Goal: Task Accomplishment & Management: Manage account settings

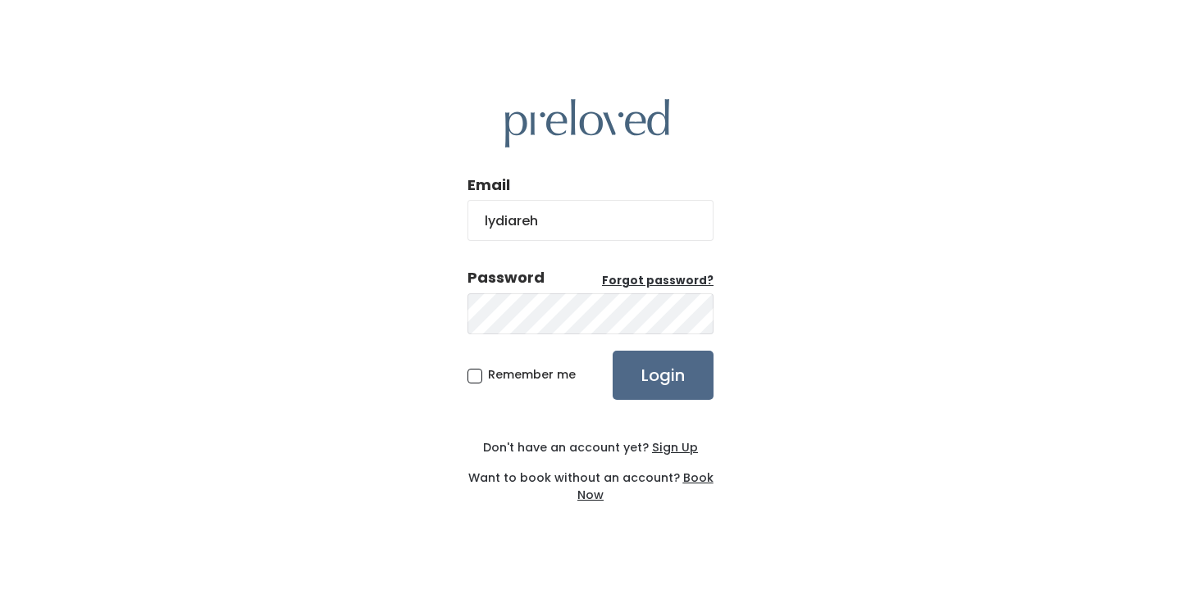
type input "lydiareh95@gmail.com"
click at [531, 376] on span "Remember me" at bounding box center [532, 375] width 88 height 16
click at [499, 376] on input "Remember me" at bounding box center [493, 372] width 11 height 11
checkbox input "true"
click at [668, 382] on input "Login" at bounding box center [662, 375] width 101 height 49
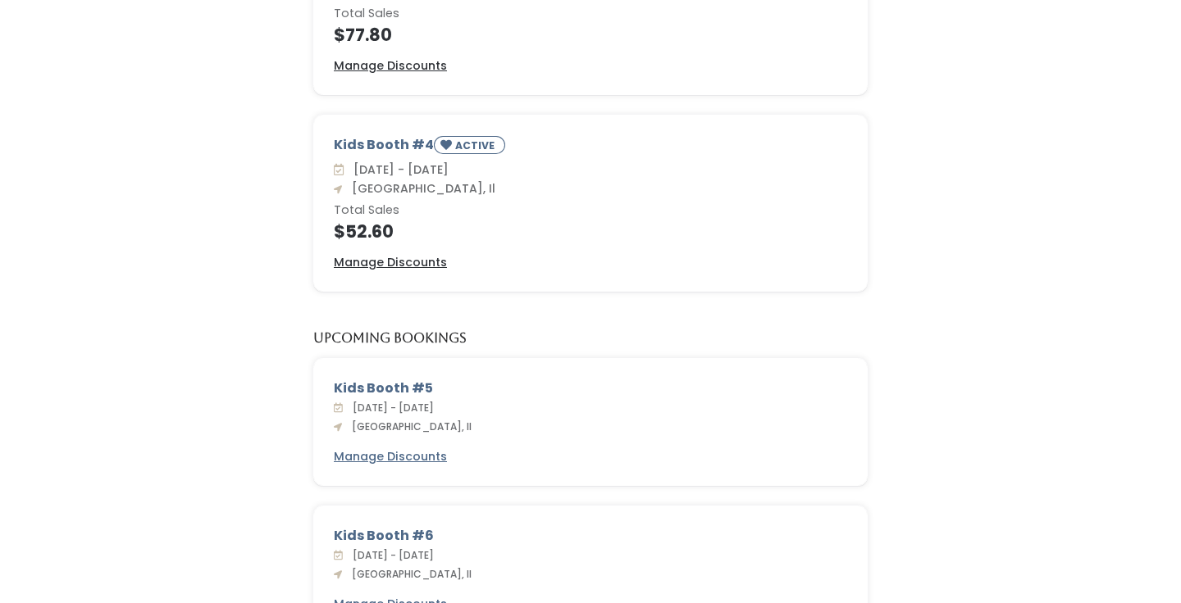
scroll to position [252, 0]
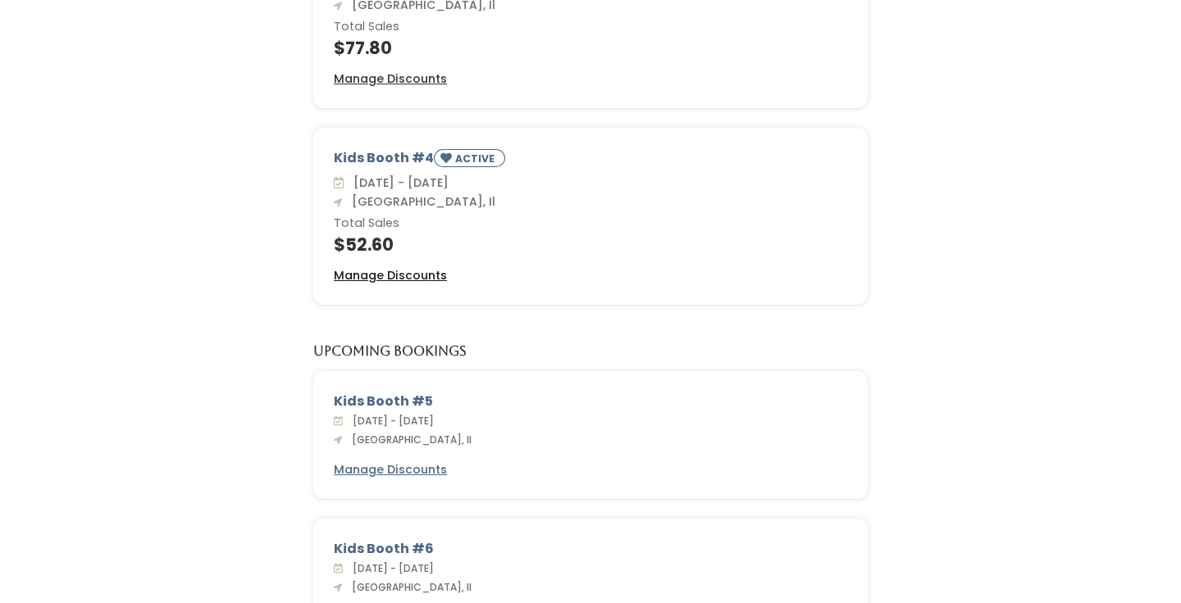
click at [387, 275] on u "Manage Discounts" at bounding box center [390, 275] width 113 height 16
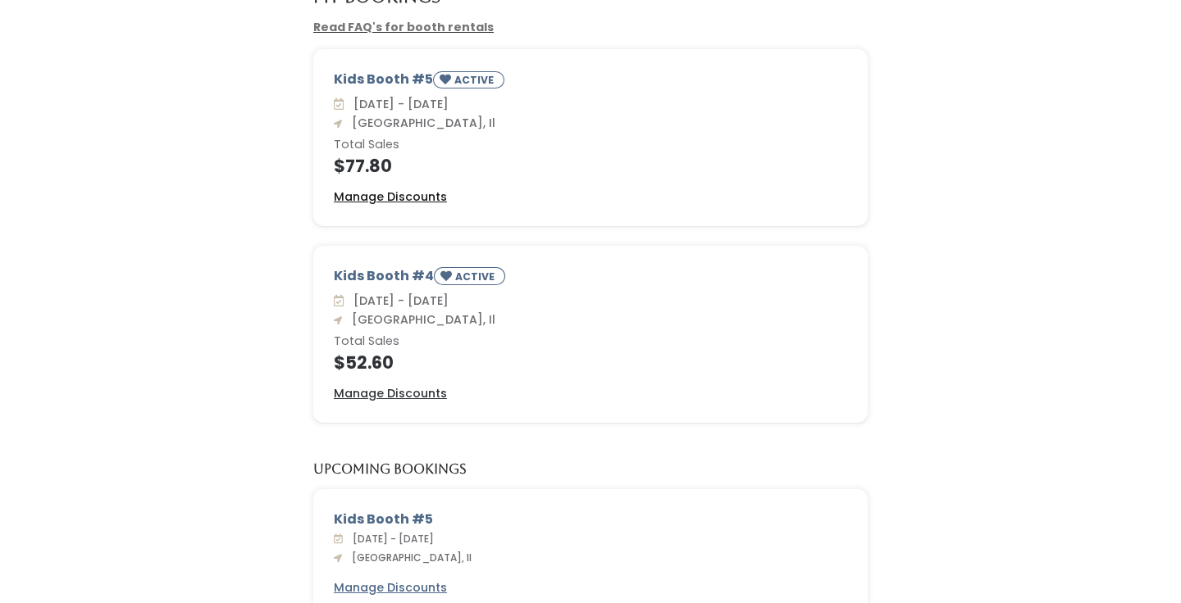
click at [421, 194] on u "Manage Discounts" at bounding box center [390, 197] width 113 height 16
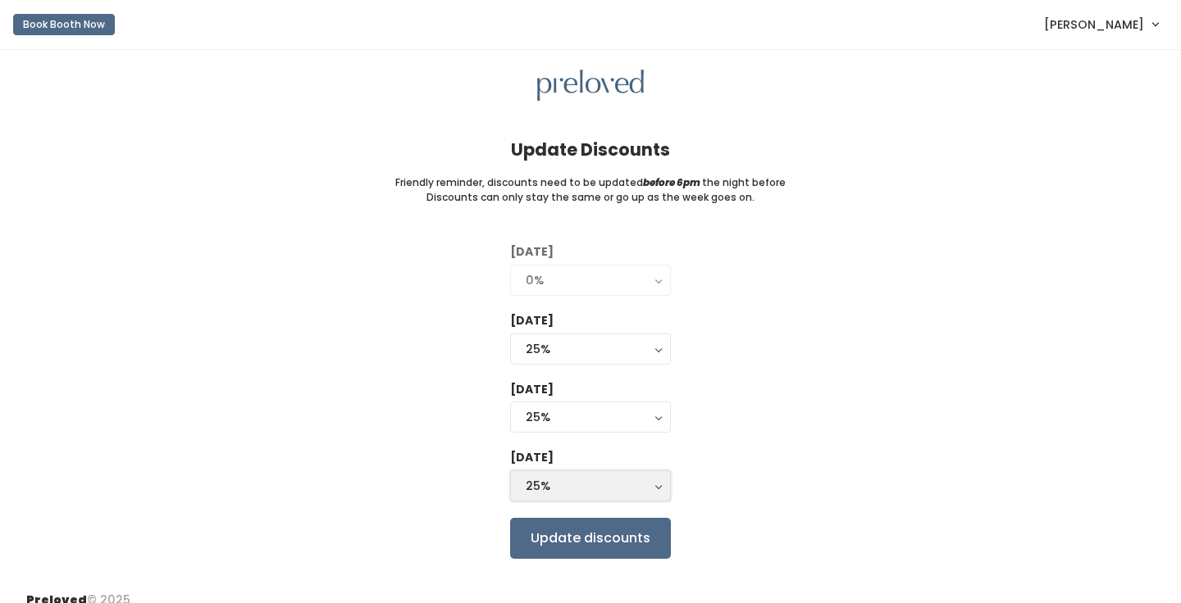
click at [555, 480] on div "25%" at bounding box center [591, 486] width 130 height 18
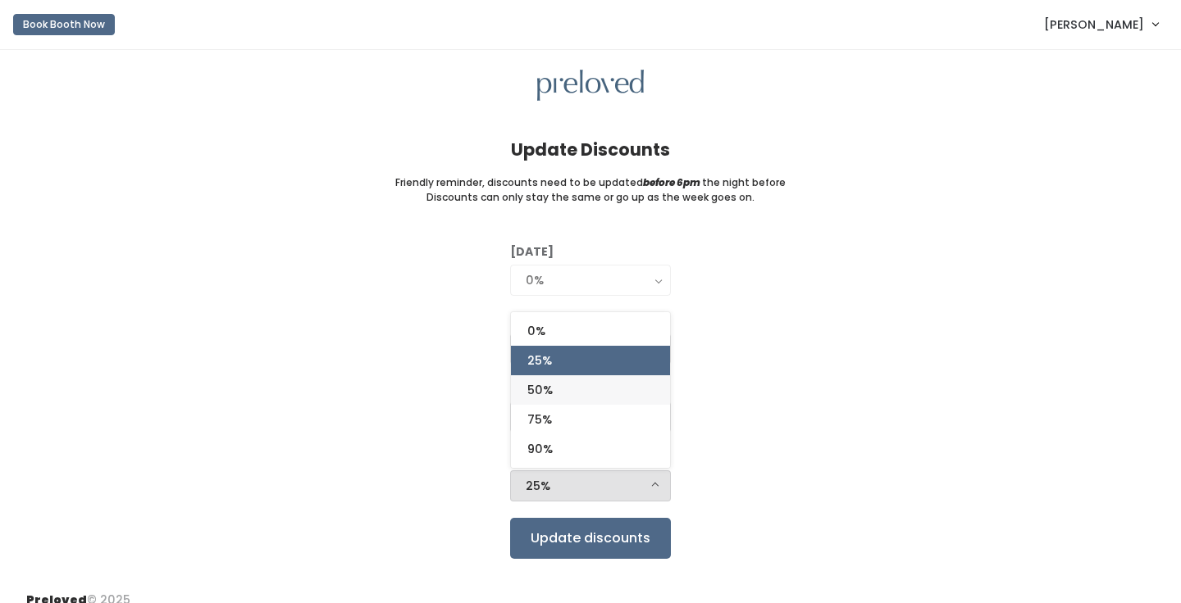
click at [554, 401] on link "50%" at bounding box center [590, 391] width 159 height 30
select select "50%"
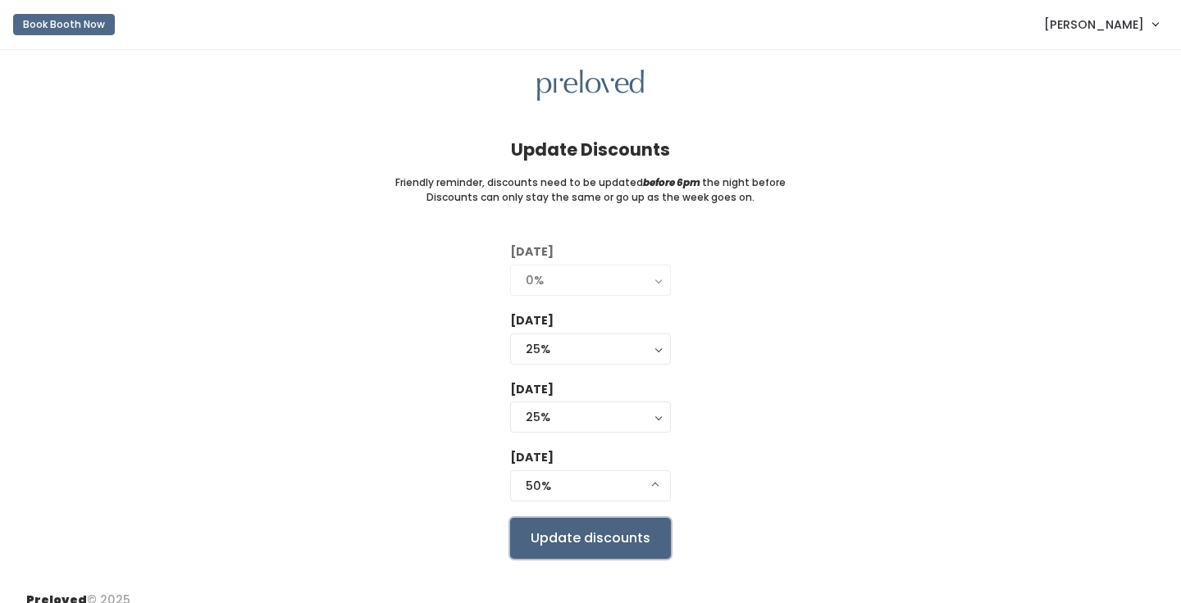
click at [552, 530] on input "Update discounts" at bounding box center [590, 538] width 161 height 41
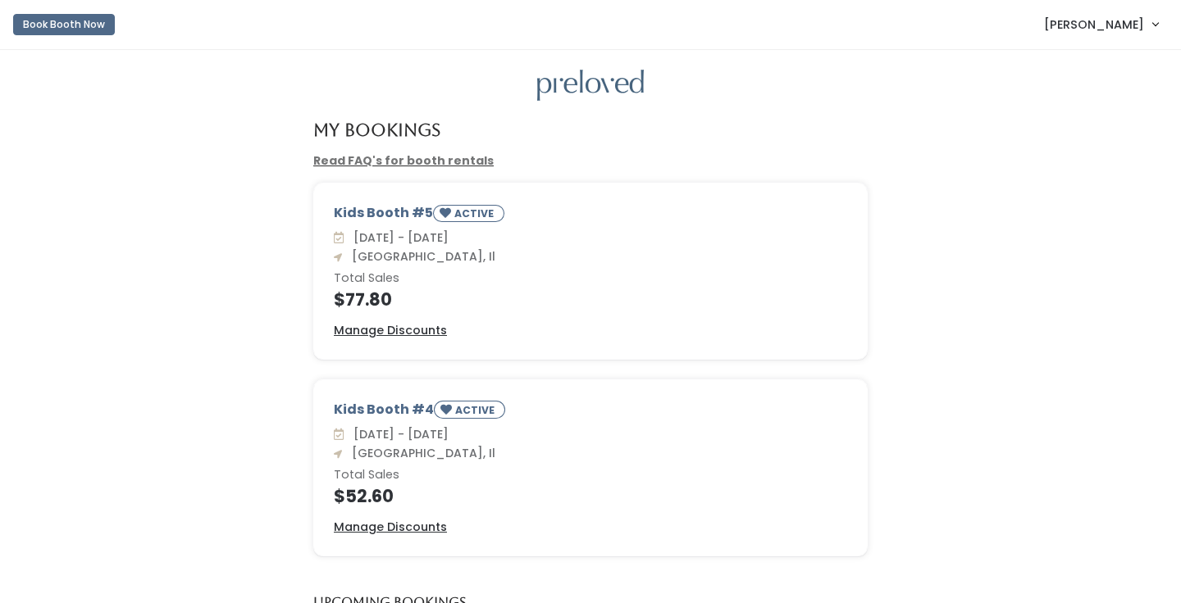
click at [1115, 25] on span "[PERSON_NAME]" at bounding box center [1094, 25] width 100 height 18
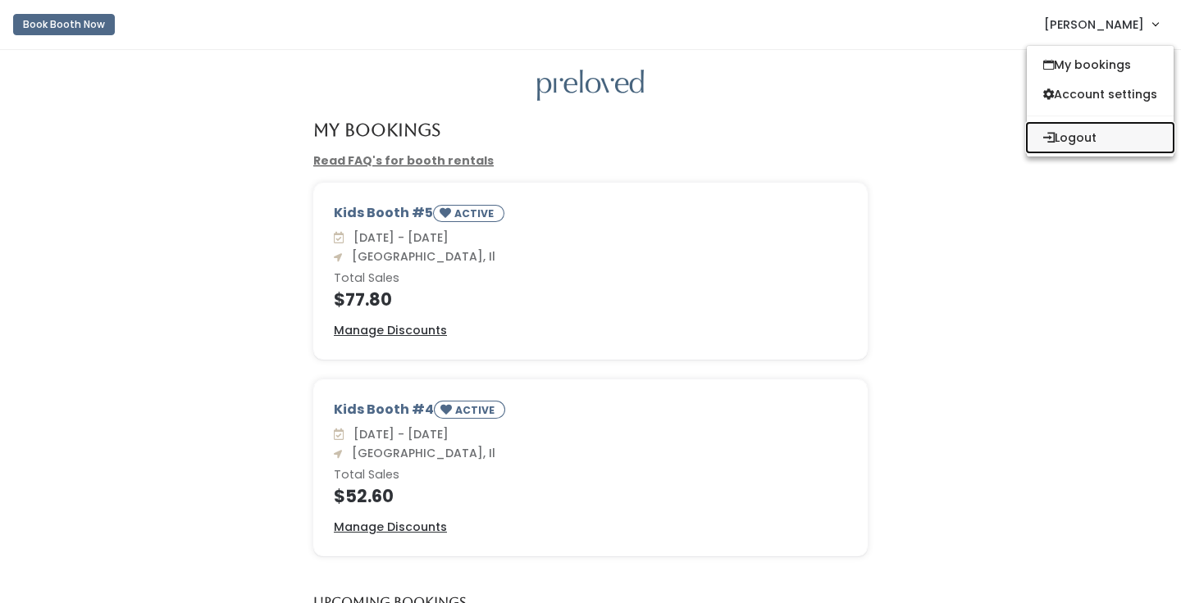
click at [1069, 150] on button "Logout" at bounding box center [1100, 138] width 147 height 30
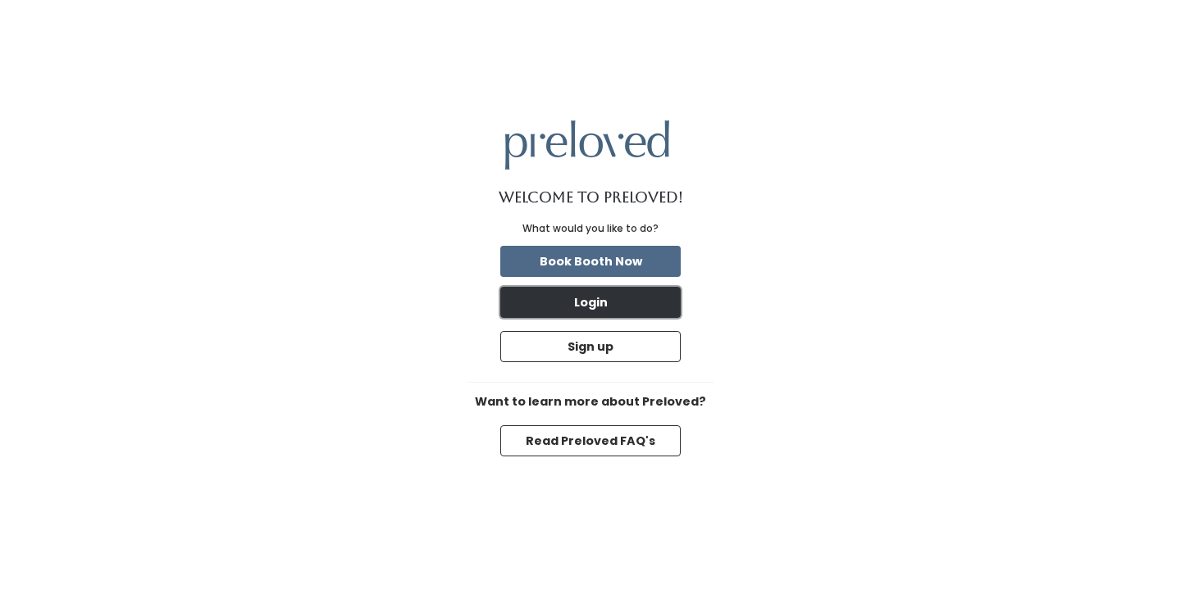
click at [616, 298] on button "Login" at bounding box center [590, 302] width 180 height 31
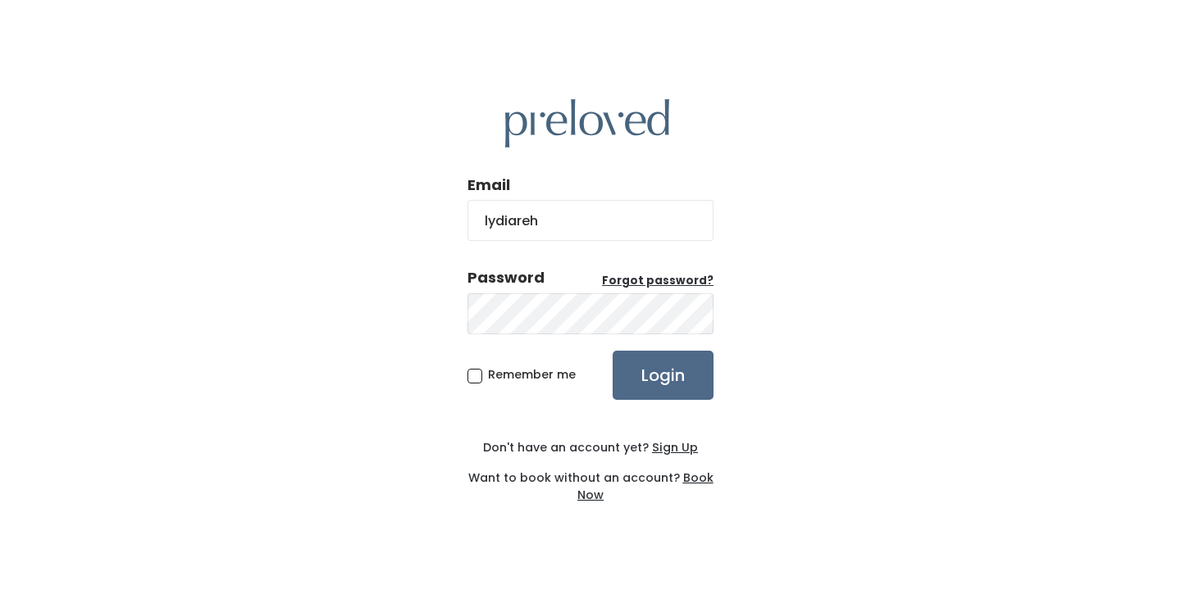
type input "[EMAIL_ADDRESS][DOMAIN_NAME]"
click at [656, 377] on input "Login" at bounding box center [662, 375] width 101 height 49
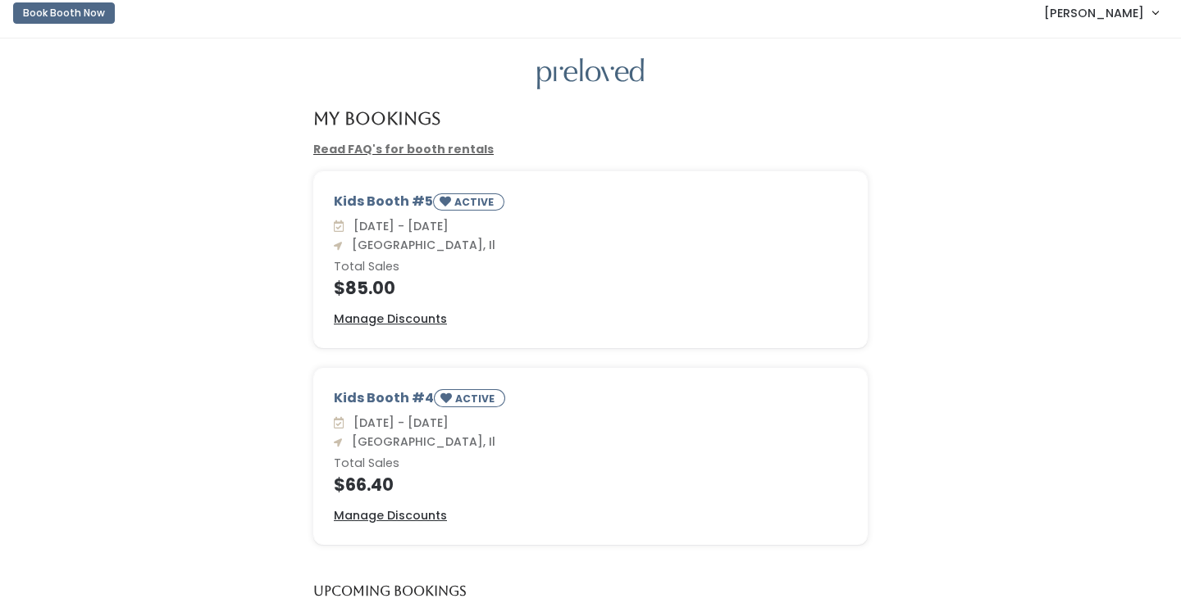
scroll to position [13, 0]
click at [374, 517] on u "Manage Discounts" at bounding box center [390, 514] width 113 height 16
click at [392, 316] on u "Manage Discounts" at bounding box center [390, 317] width 113 height 16
click at [1073, 17] on span "[PERSON_NAME]" at bounding box center [1094, 11] width 100 height 18
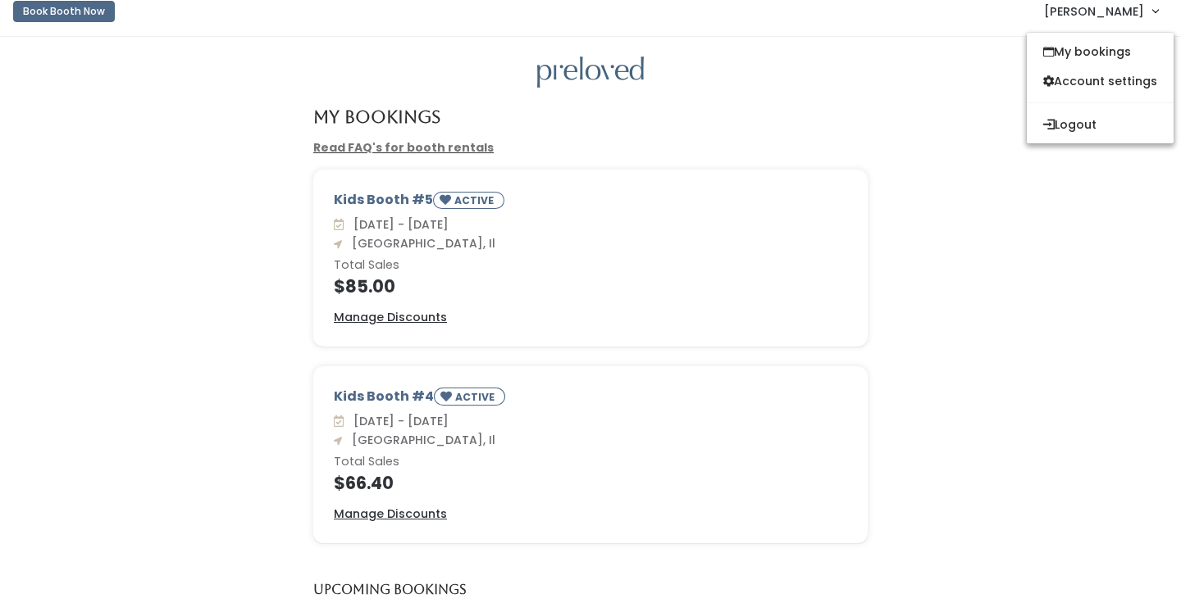
click at [972, 57] on div at bounding box center [590, 73] width 1128 height 32
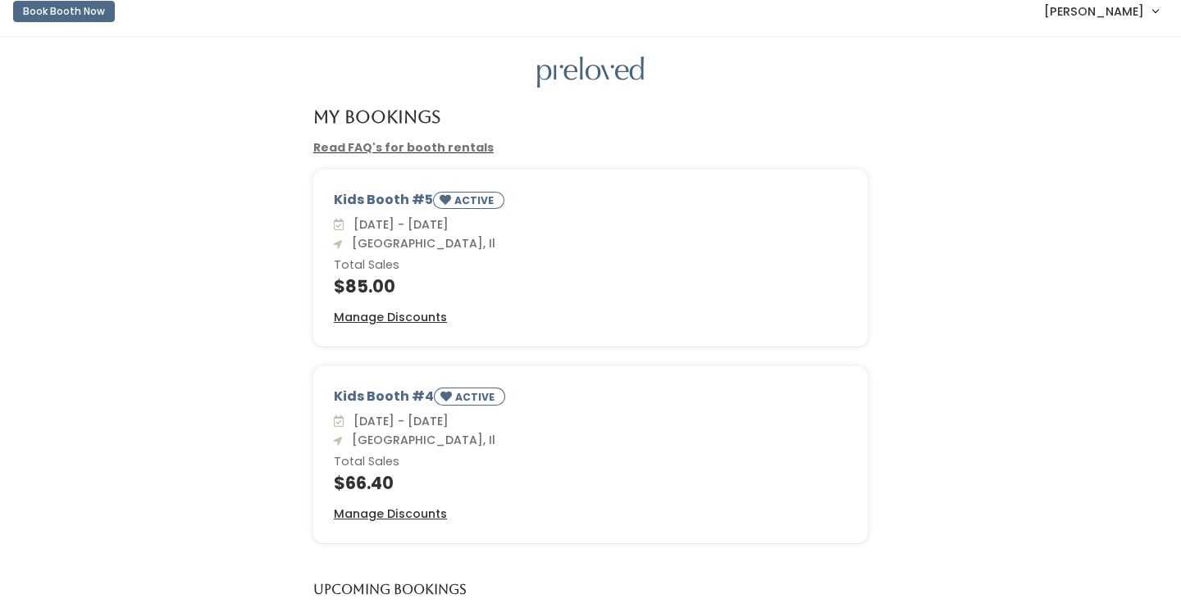
scroll to position [13, 0]
click at [1107, 21] on link "Lydia Rehkemper" at bounding box center [1100, 10] width 147 height 35
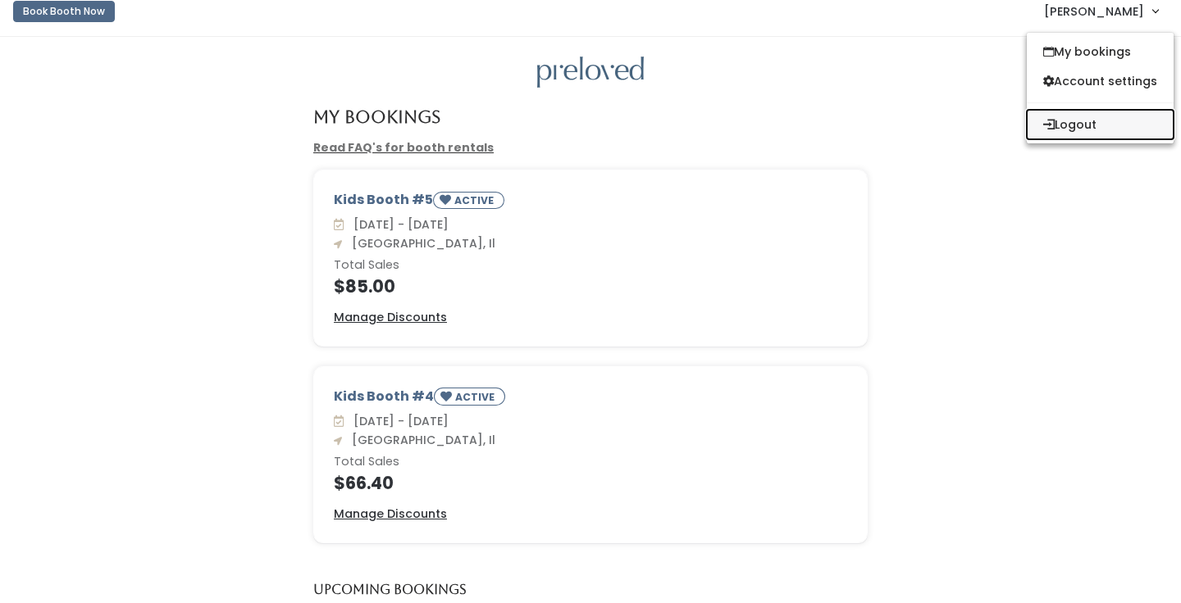
click at [1069, 129] on button "Logout" at bounding box center [1100, 125] width 147 height 30
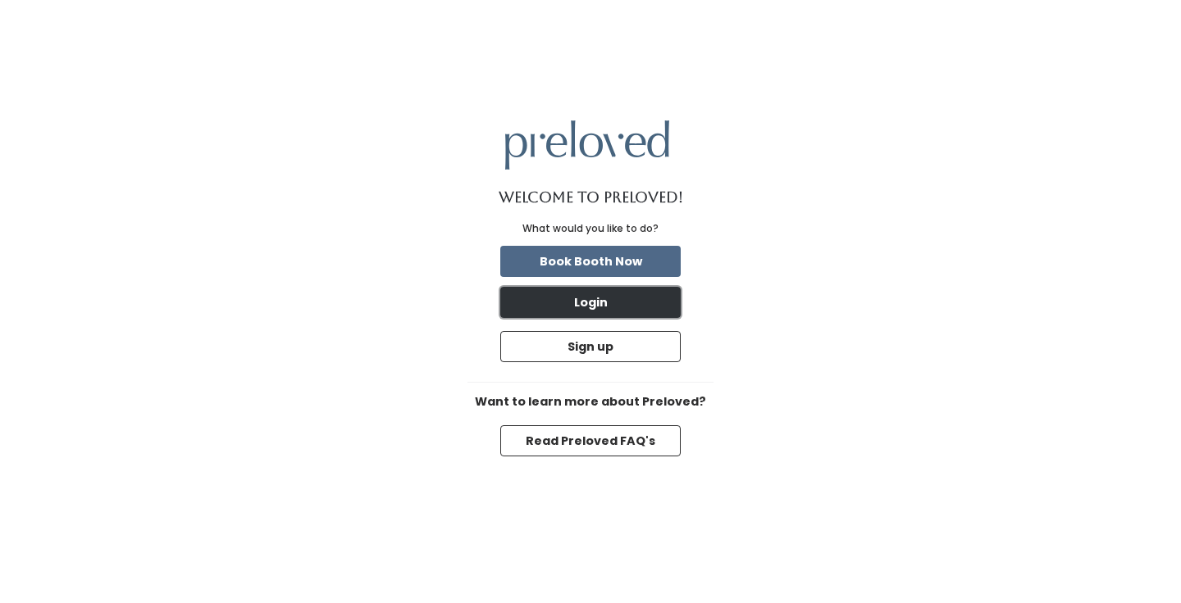
click at [571, 312] on button "Login" at bounding box center [590, 302] width 180 height 31
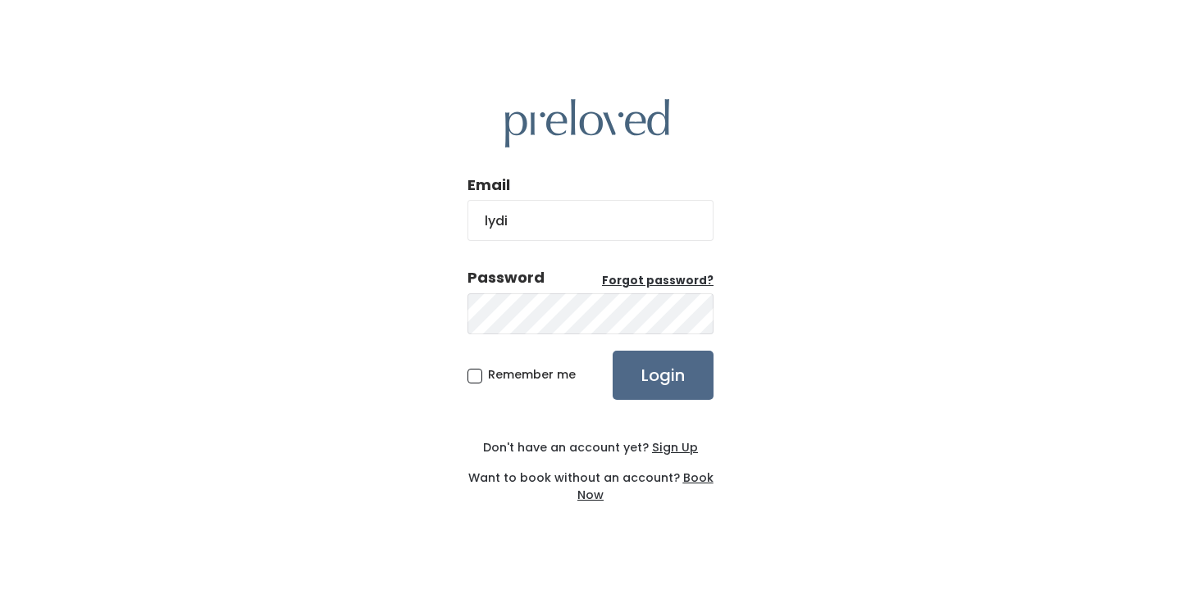
type input "[EMAIL_ADDRESS][DOMAIN_NAME]"
click at [652, 388] on input "Login" at bounding box center [662, 375] width 101 height 49
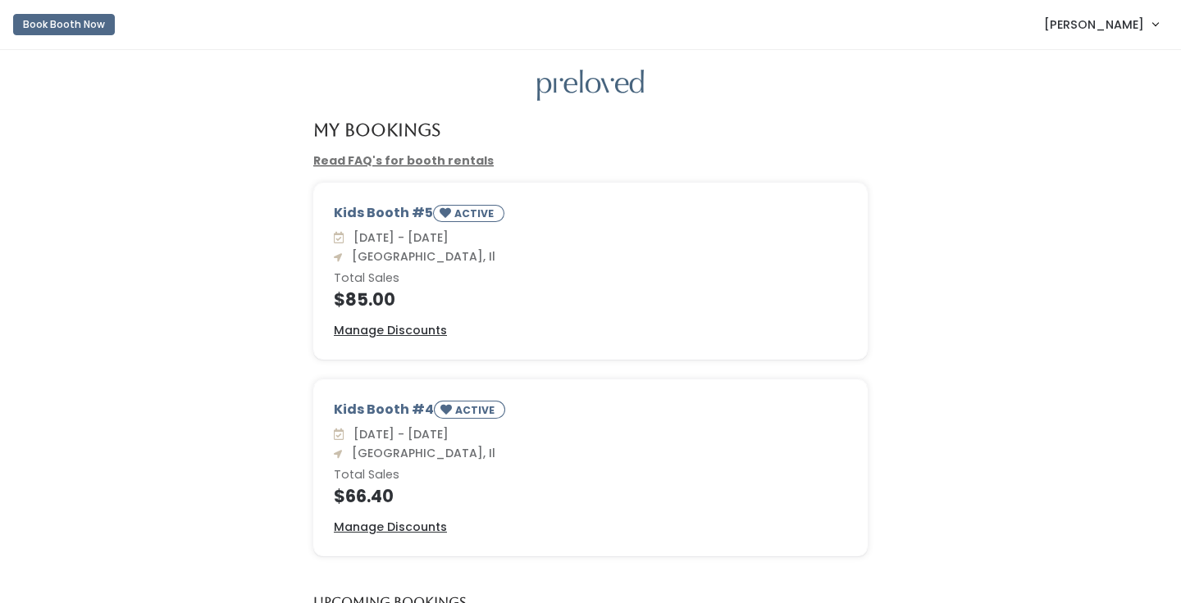
click at [1122, 20] on span "[PERSON_NAME]" at bounding box center [1094, 25] width 100 height 18
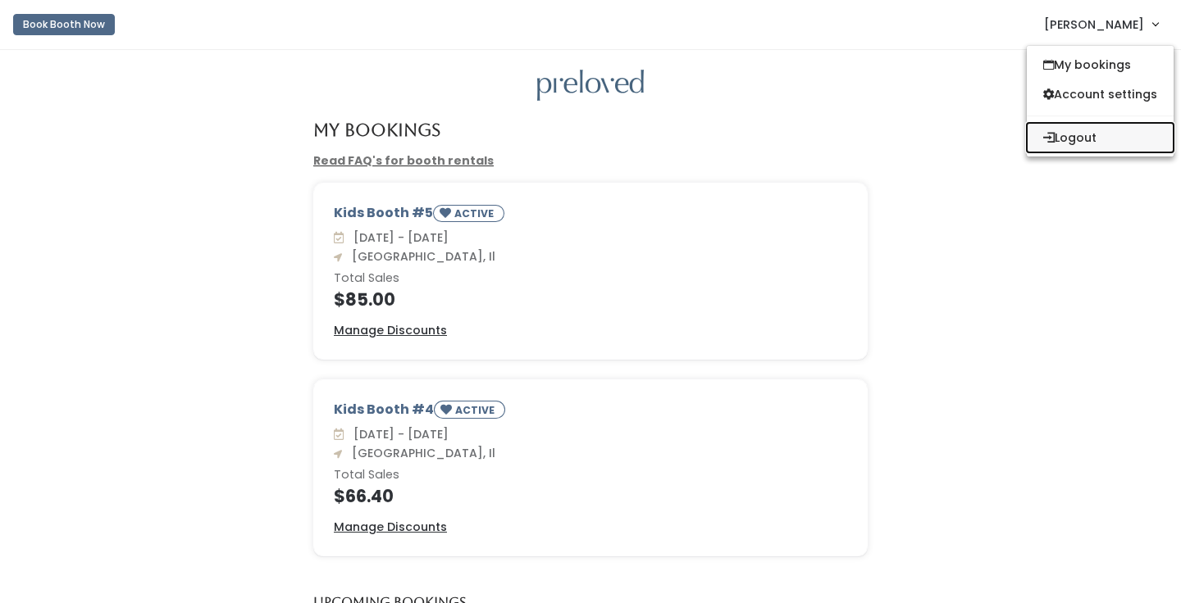
click at [1085, 130] on button "Logout" at bounding box center [1100, 138] width 147 height 30
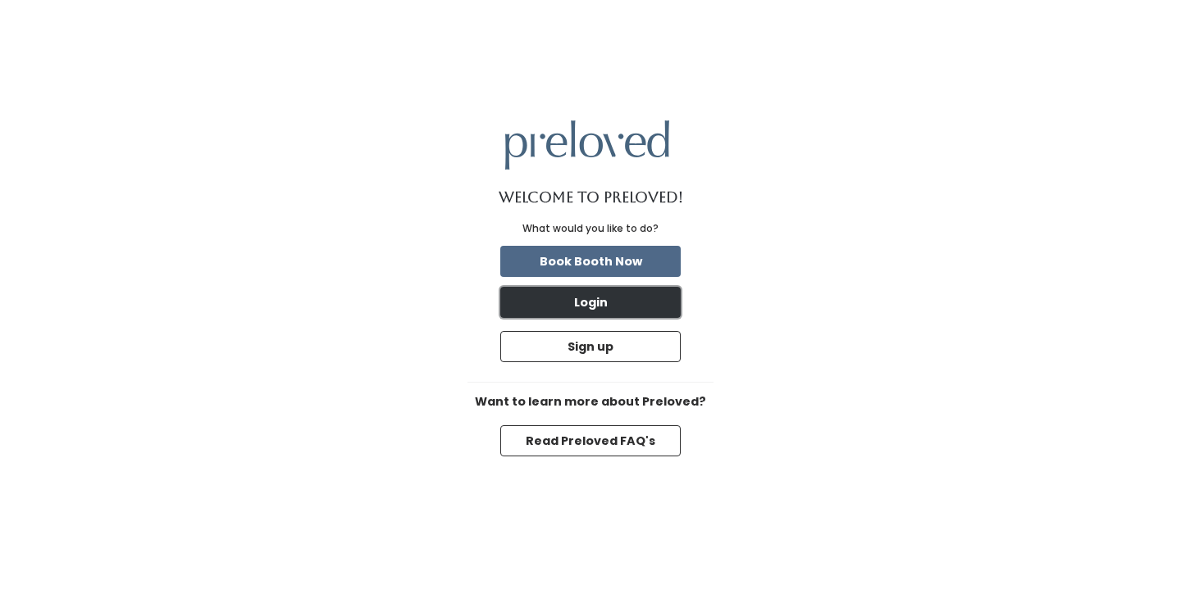
click at [619, 316] on button "Login" at bounding box center [590, 302] width 180 height 31
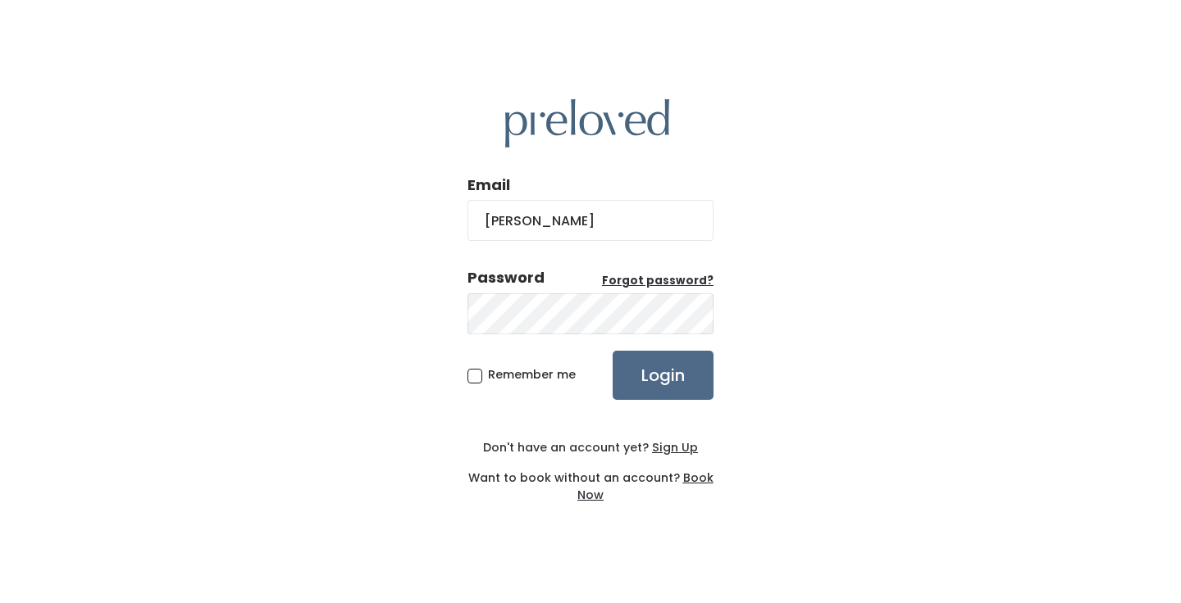
type input "lydiareh95@gmail.com"
click at [612, 351] on input "Login" at bounding box center [662, 375] width 101 height 49
